Goal: Entertainment & Leisure: Consume media (video, audio)

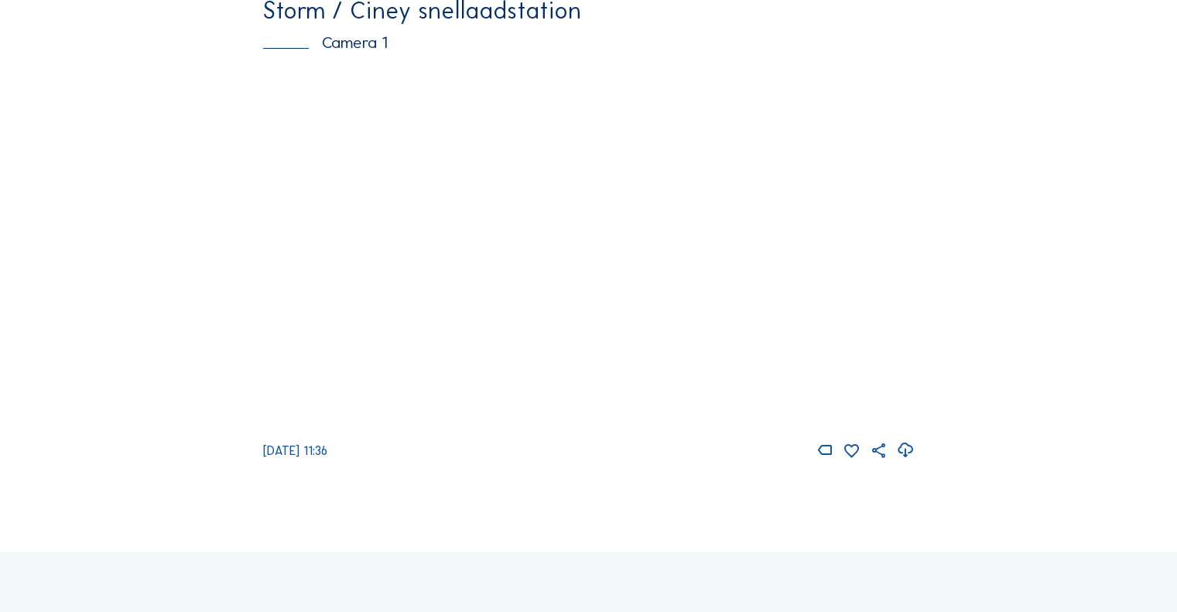
scroll to position [155, 0]
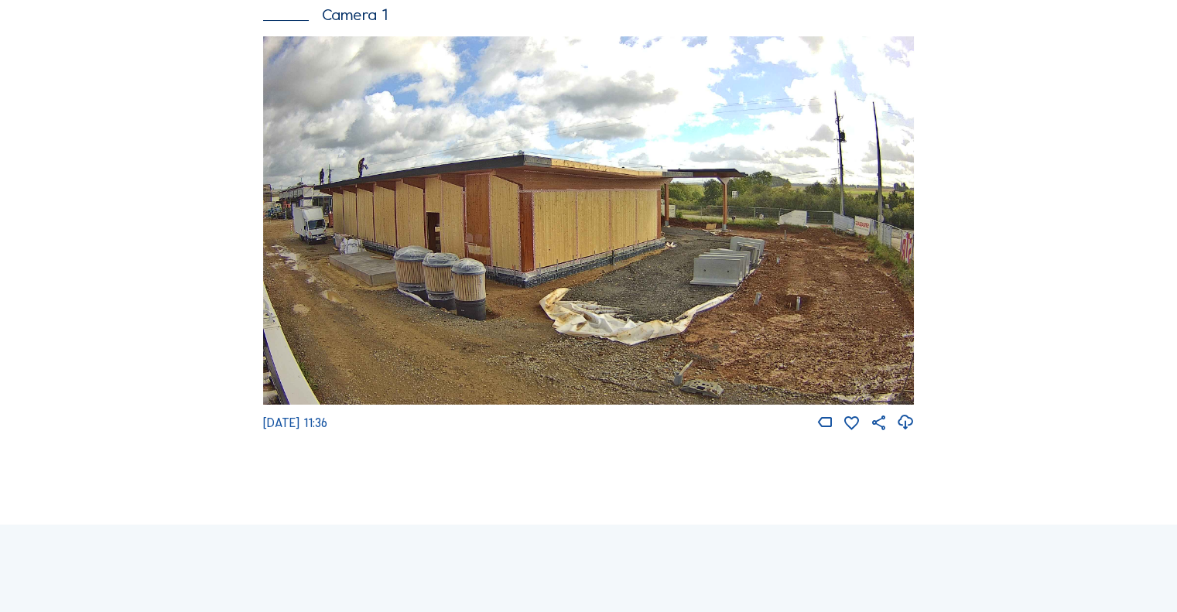
click at [305, 354] on img at bounding box center [588, 220] width 651 height 368
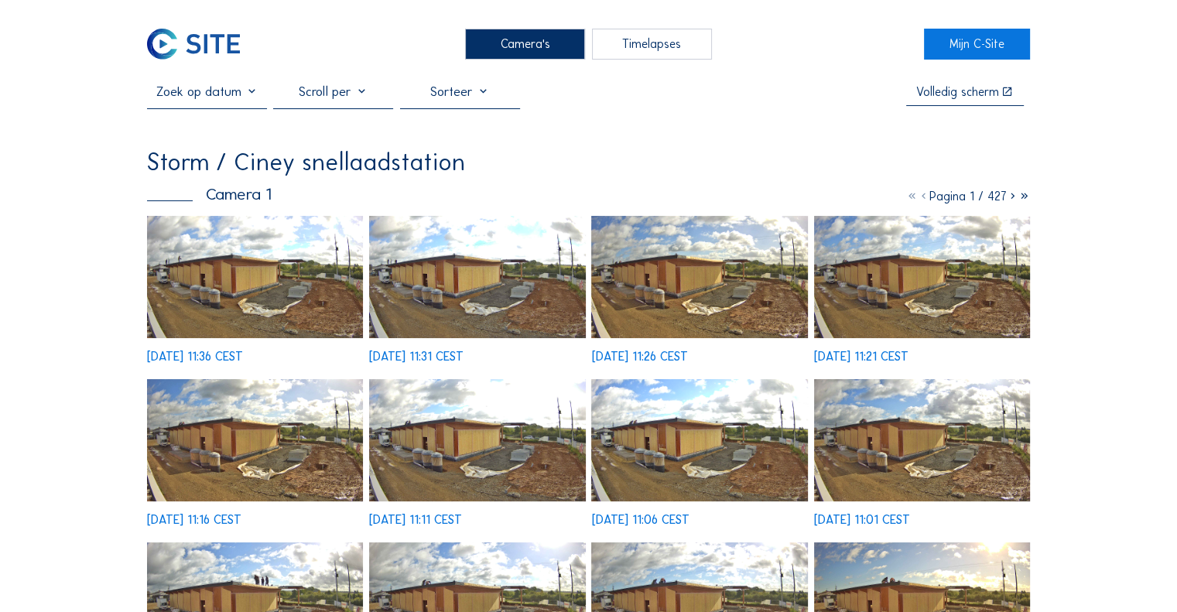
click at [658, 48] on div "Timelapses" at bounding box center [652, 44] width 120 height 31
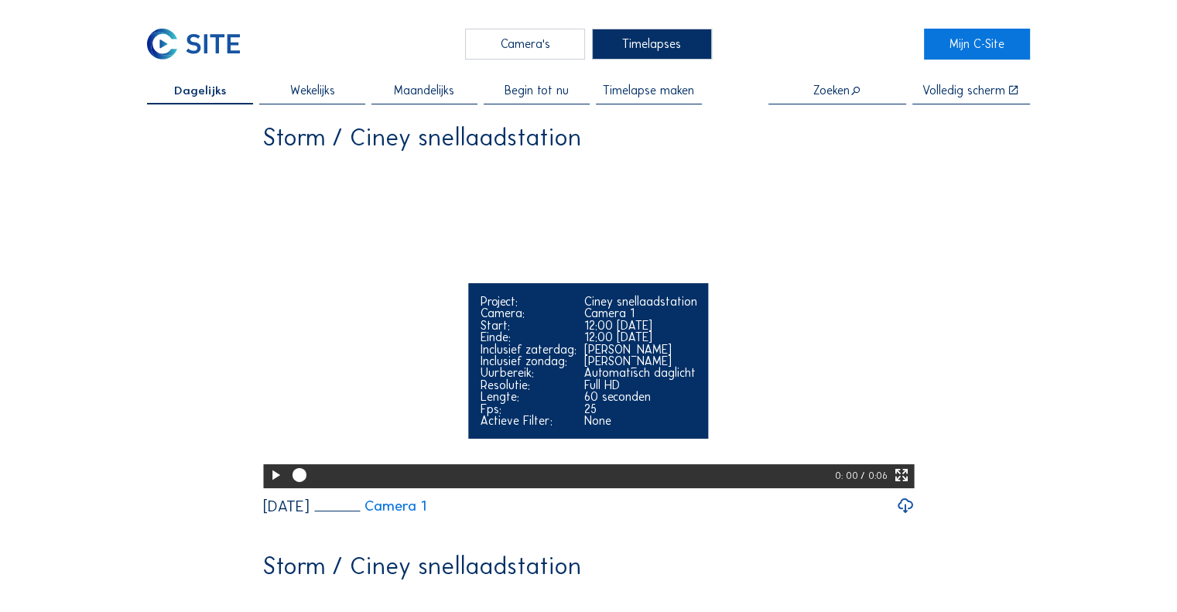
click at [269, 486] on icon at bounding box center [275, 475] width 17 height 21
